Goal: Task Accomplishment & Management: Use online tool/utility

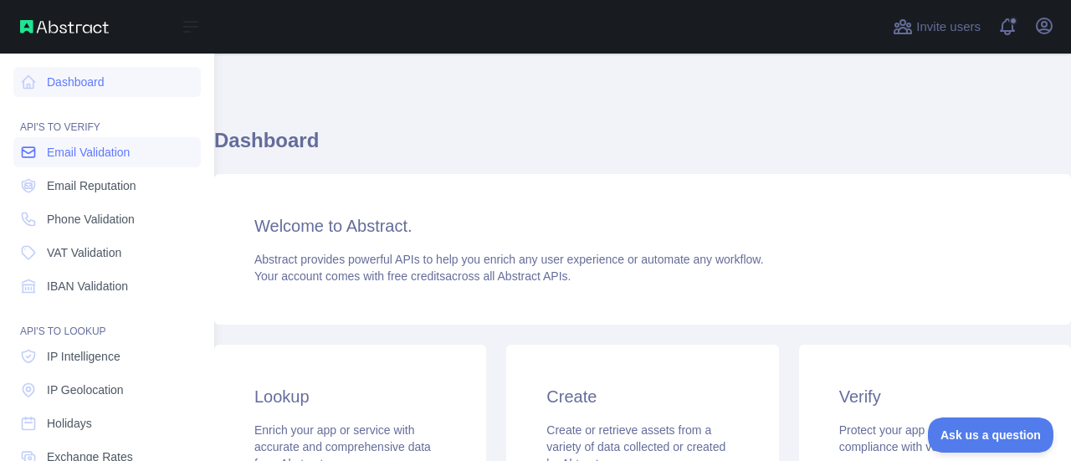
drag, startPoint x: 69, startPoint y: 153, endPoint x: 93, endPoint y: 155, distance: 24.3
click at [69, 154] on span "Email Validation" at bounding box center [88, 152] width 83 height 17
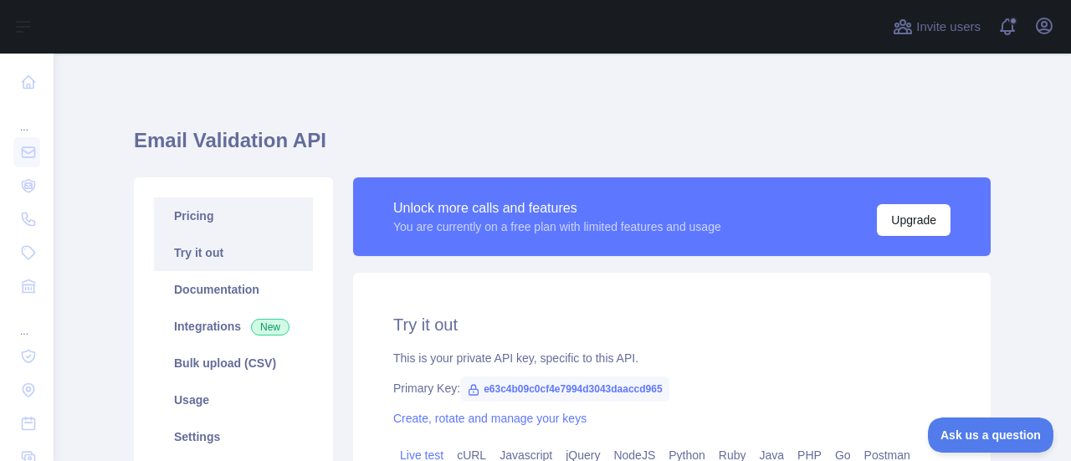
click at [199, 221] on link "Pricing" at bounding box center [233, 216] width 159 height 37
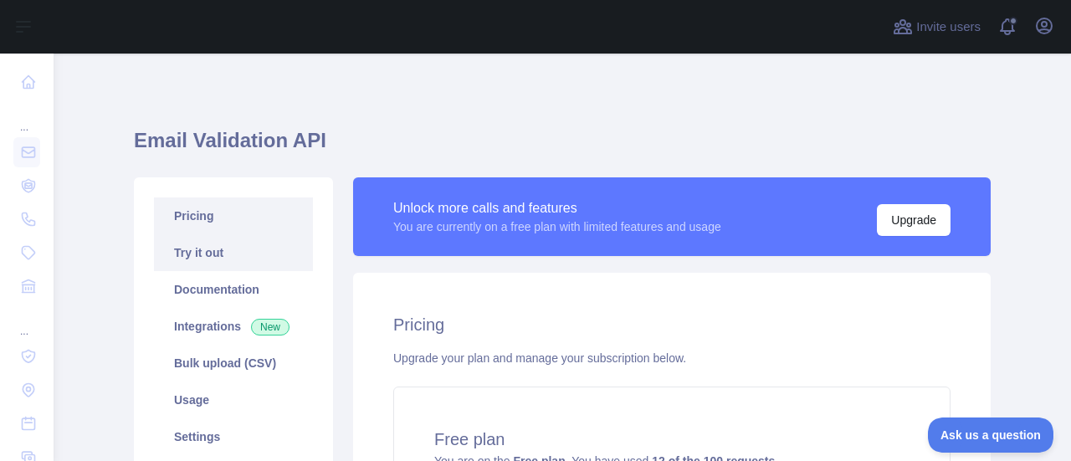
click at [244, 261] on link "Try it out" at bounding box center [233, 252] width 159 height 37
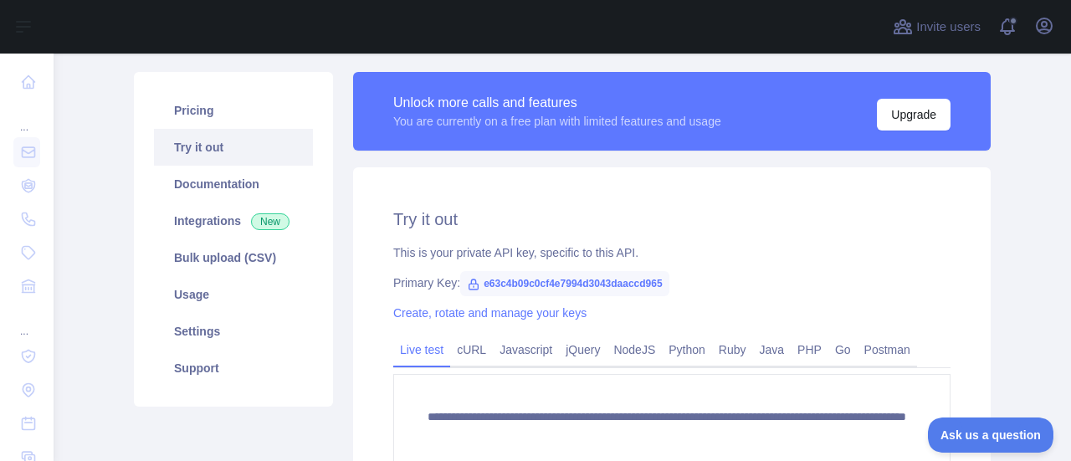
scroll to position [251, 0]
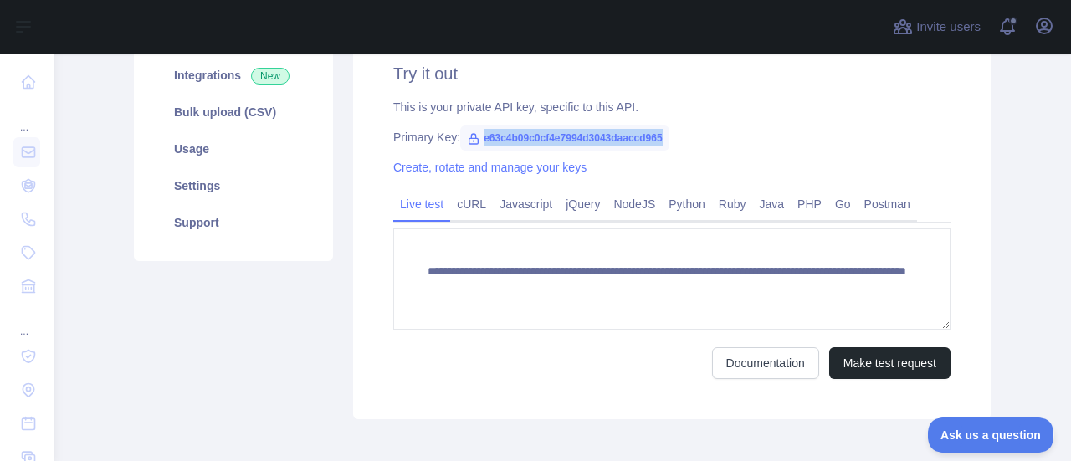
drag, startPoint x: 474, startPoint y: 138, endPoint x: 671, endPoint y: 142, distance: 197.6
click at [671, 142] on div "Primary Key: e63c4b09c0cf4e7994d3043daaccd965" at bounding box center [671, 137] width 557 height 17
copy span "e63c4b09c0cf4e7994d3043daaccd965"
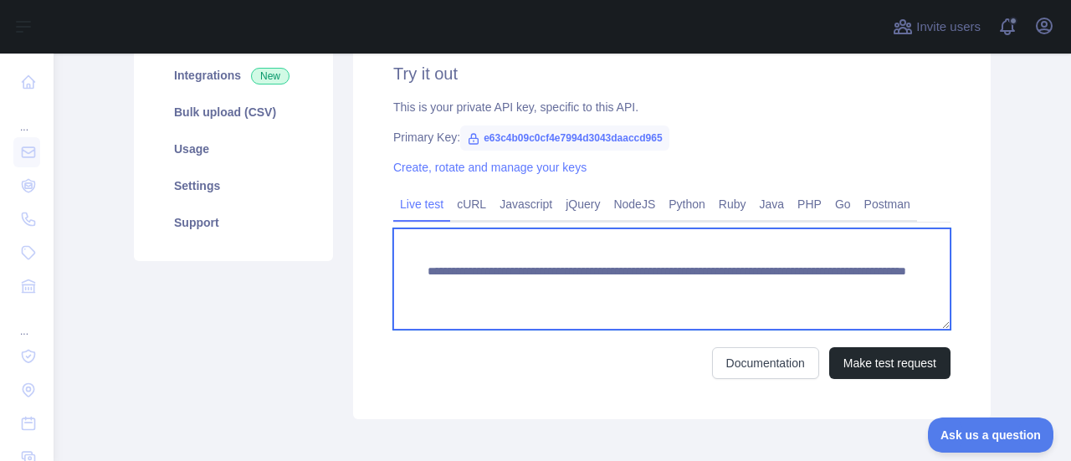
drag, startPoint x: 413, startPoint y: 275, endPoint x: 848, endPoint y: 285, distance: 434.5
click at [848, 285] on textarea "**********" at bounding box center [671, 279] width 557 height 101
